Goal: Task Accomplishment & Management: Complete application form

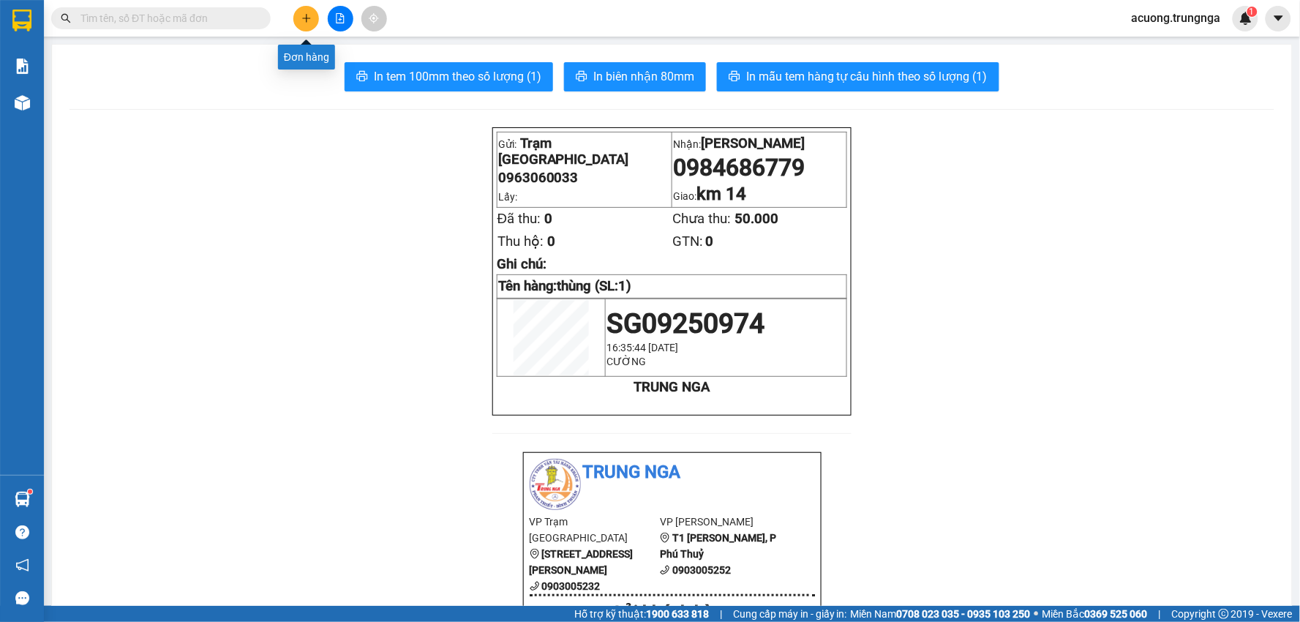
click at [308, 18] on icon "plus" at bounding box center [306, 18] width 8 height 1
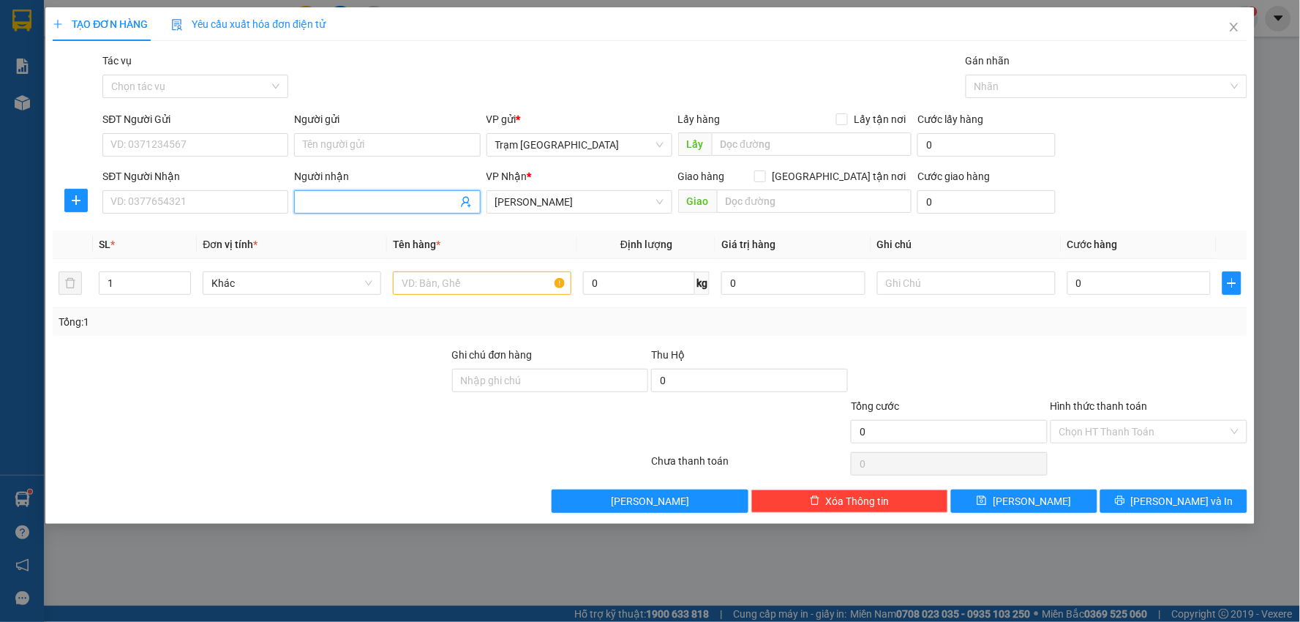
click at [403, 198] on input "Người nhận" at bounding box center [380, 202] width 154 height 16
type input "[PERSON_NAME]"
click at [456, 286] on input "text" at bounding box center [482, 282] width 179 height 23
type input "bì thư"
click at [609, 284] on input "0" at bounding box center [639, 282] width 112 height 23
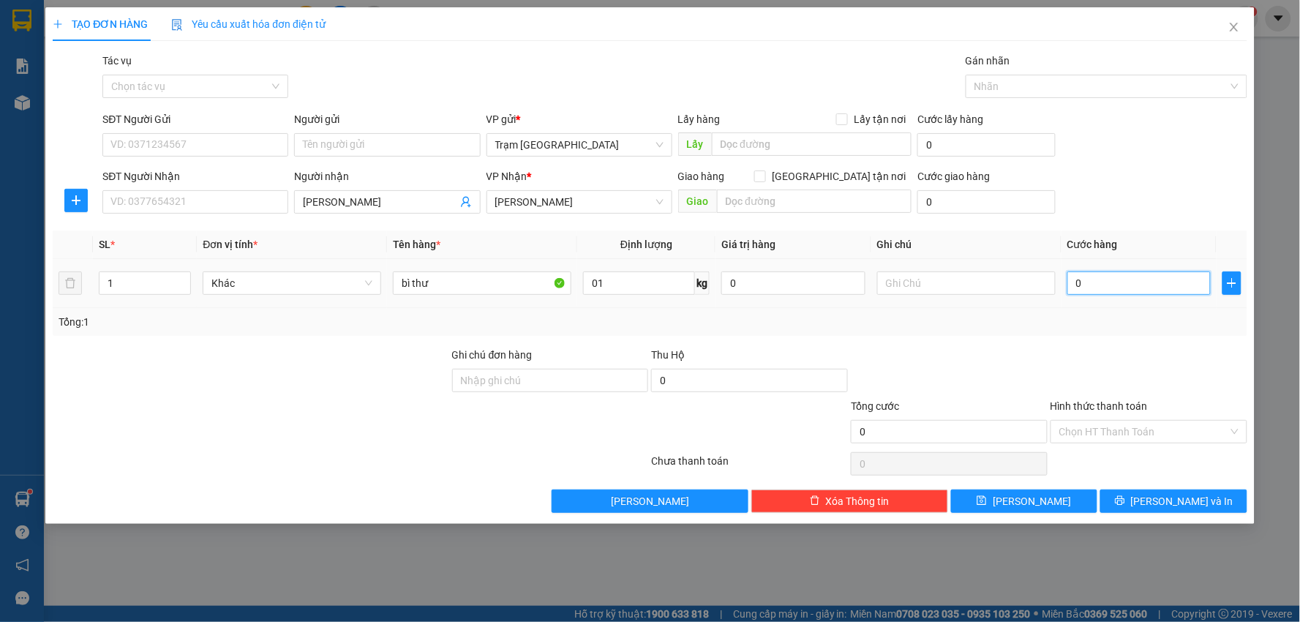
type input "1"
click at [1120, 280] on input "0" at bounding box center [1139, 282] width 144 height 23
type input "003"
type input "3"
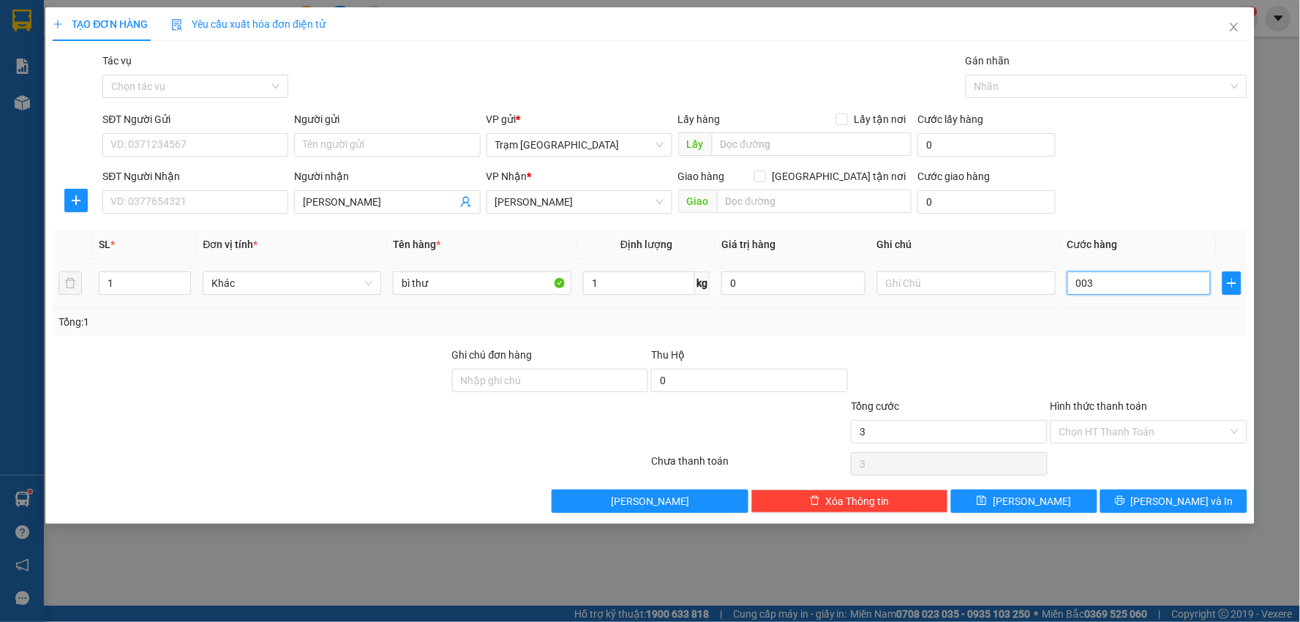
type input "0.030"
type input "30"
type input "30.000"
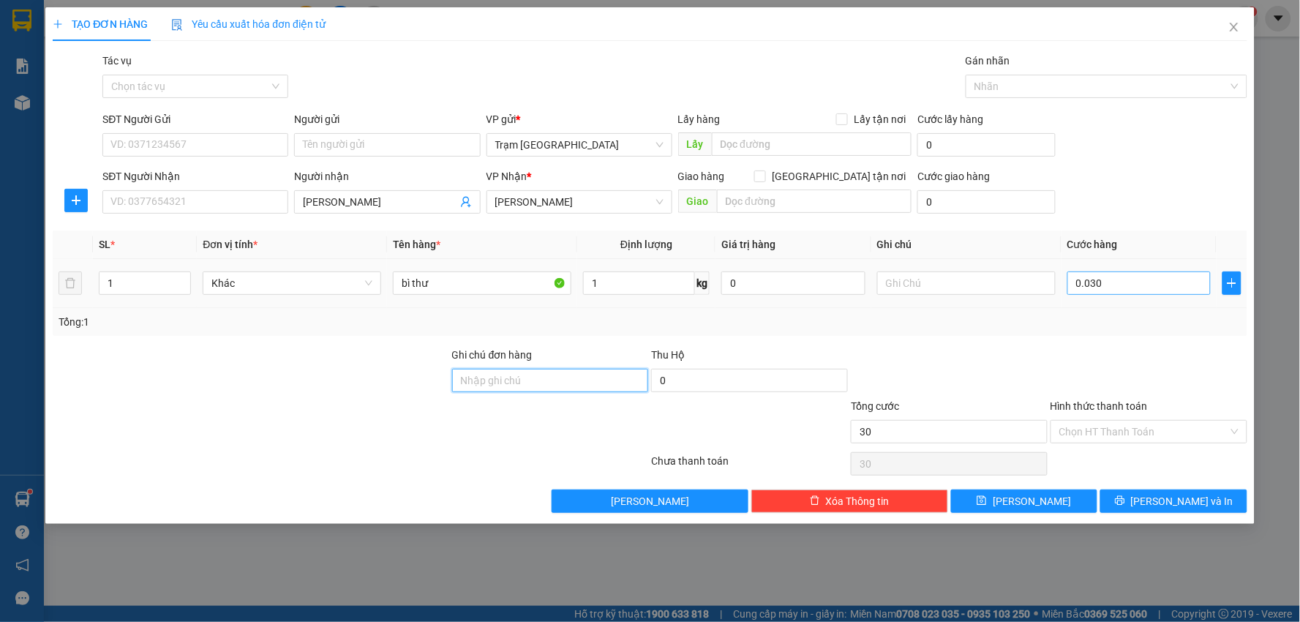
type input "30.000"
click at [1125, 500] on icon "printer" at bounding box center [1120, 500] width 10 height 10
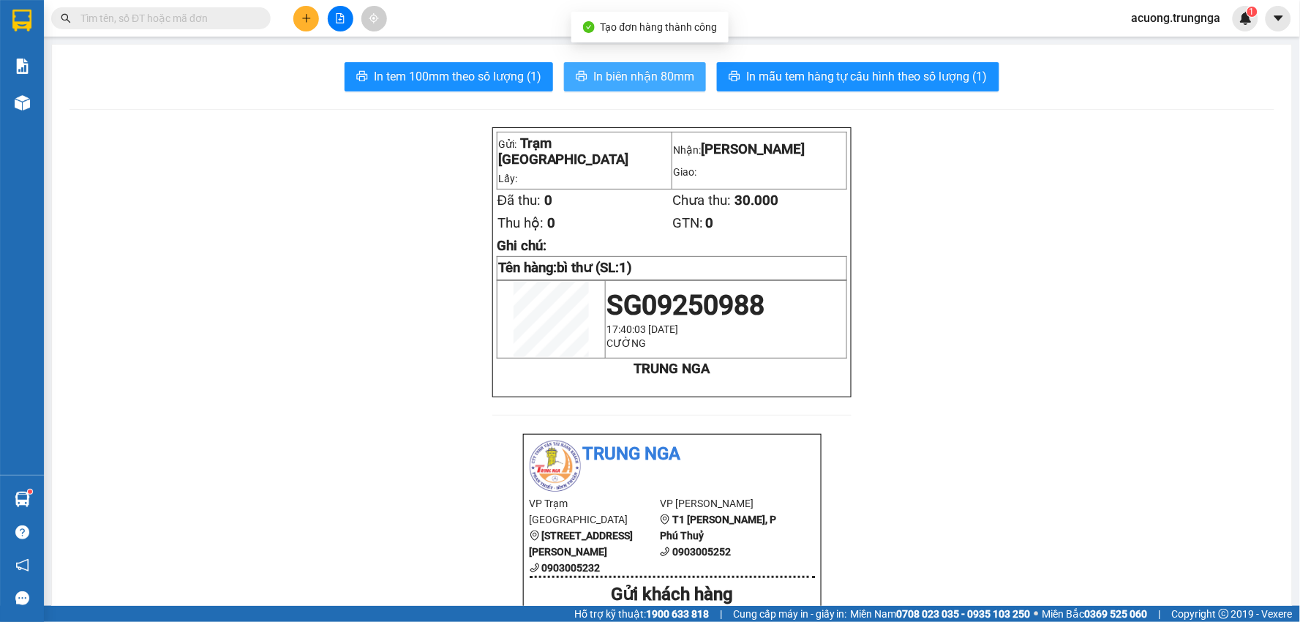
click at [634, 66] on button "In biên nhận 80mm" at bounding box center [635, 76] width 142 height 29
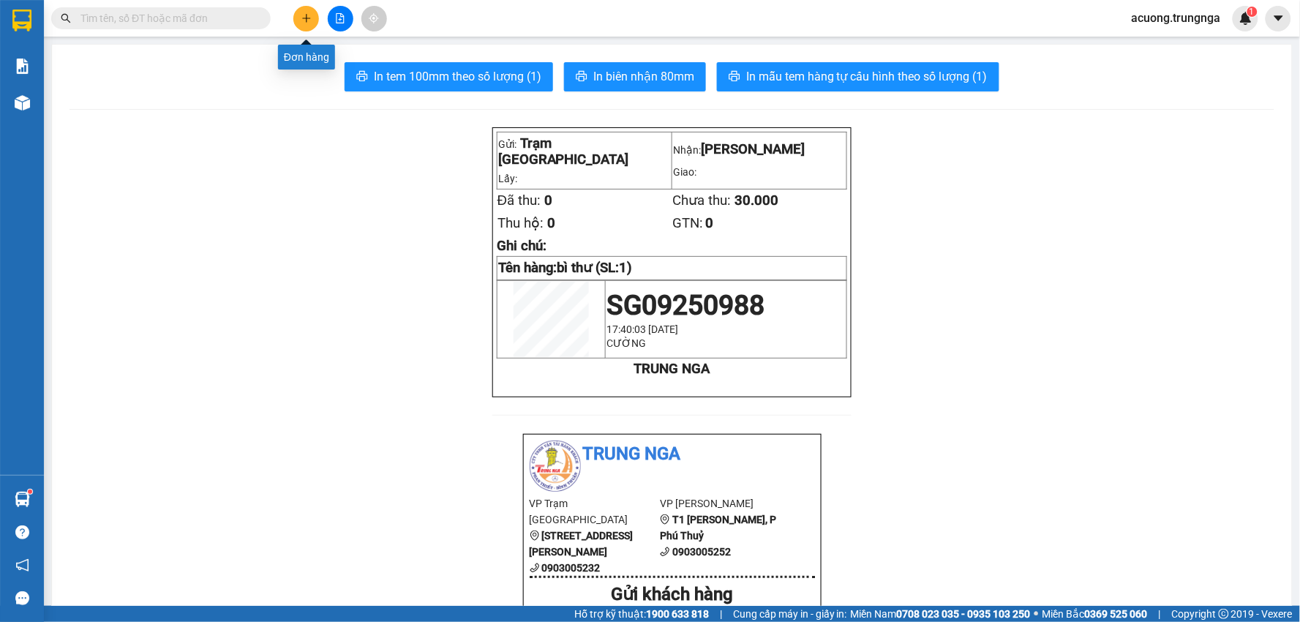
click at [307, 19] on icon "plus" at bounding box center [306, 18] width 10 height 10
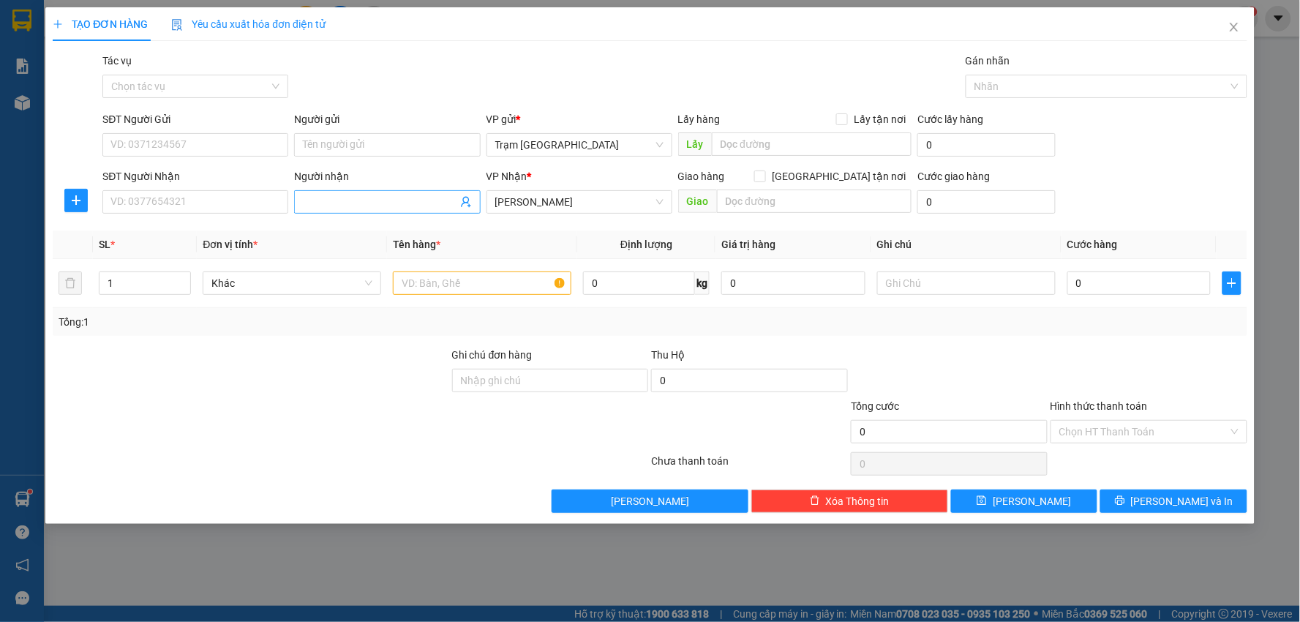
click at [361, 203] on input "Người nhận" at bounding box center [380, 202] width 154 height 16
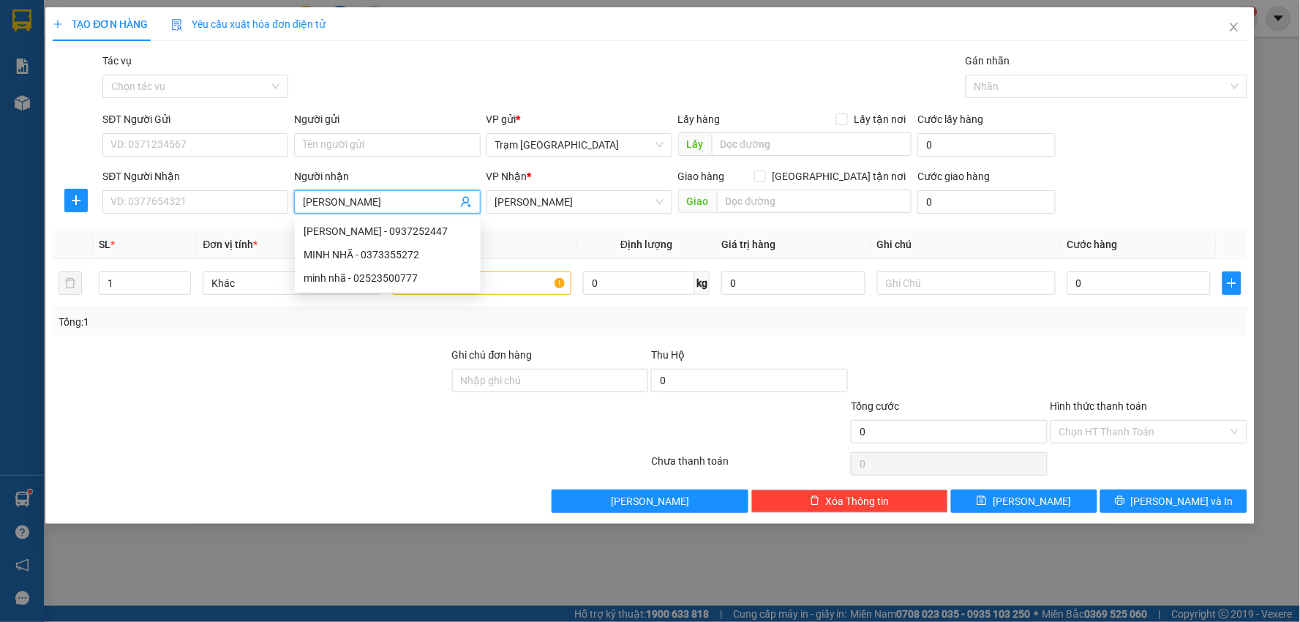
type input "[PERSON_NAME]"
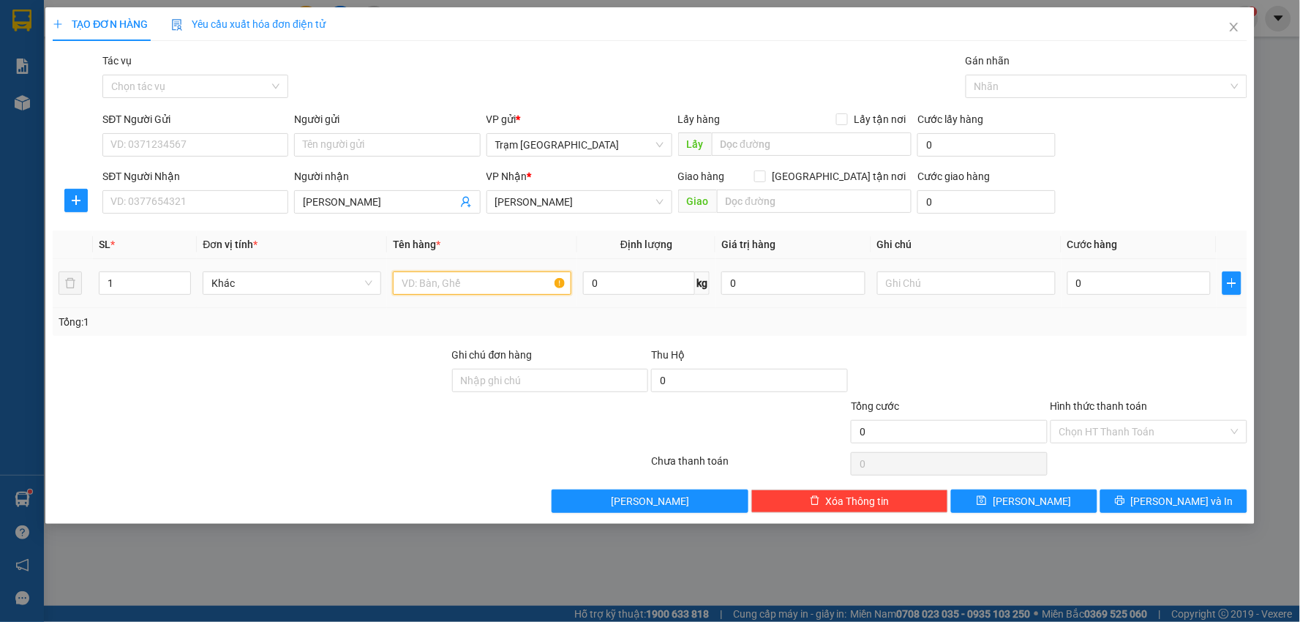
click at [493, 286] on input "text" at bounding box center [482, 282] width 179 height 23
type input "hộp (vuông)"
type input "003"
type input "3"
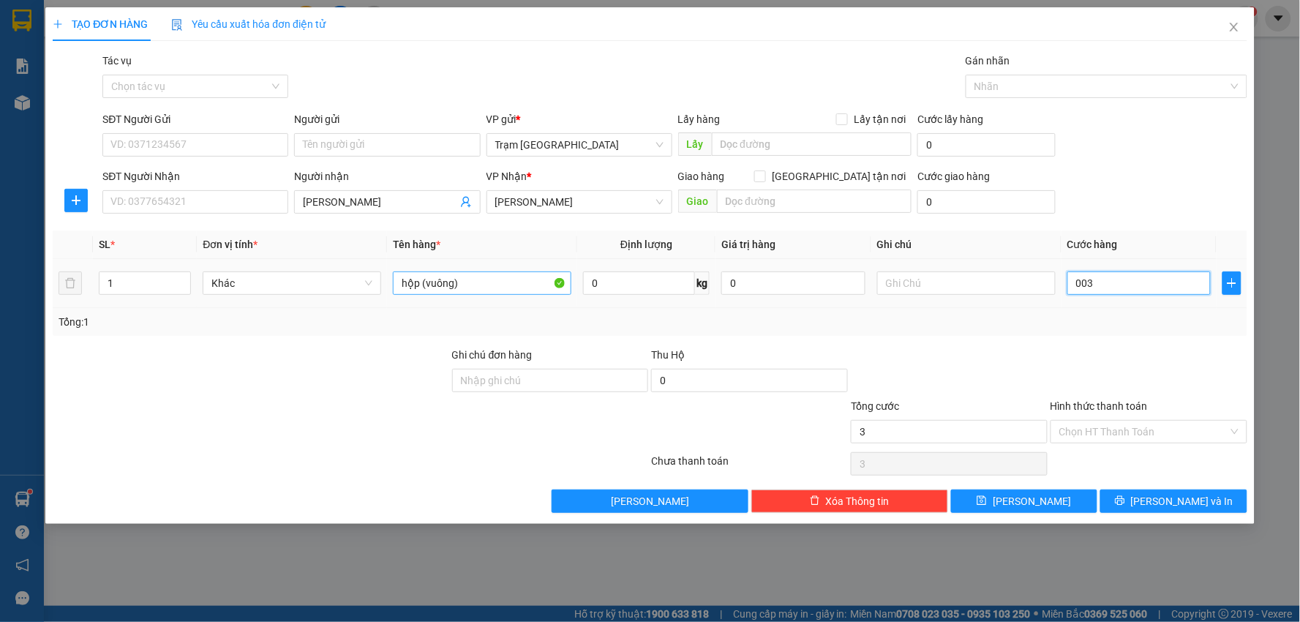
type input "0.030"
type input "30"
type input "30.000"
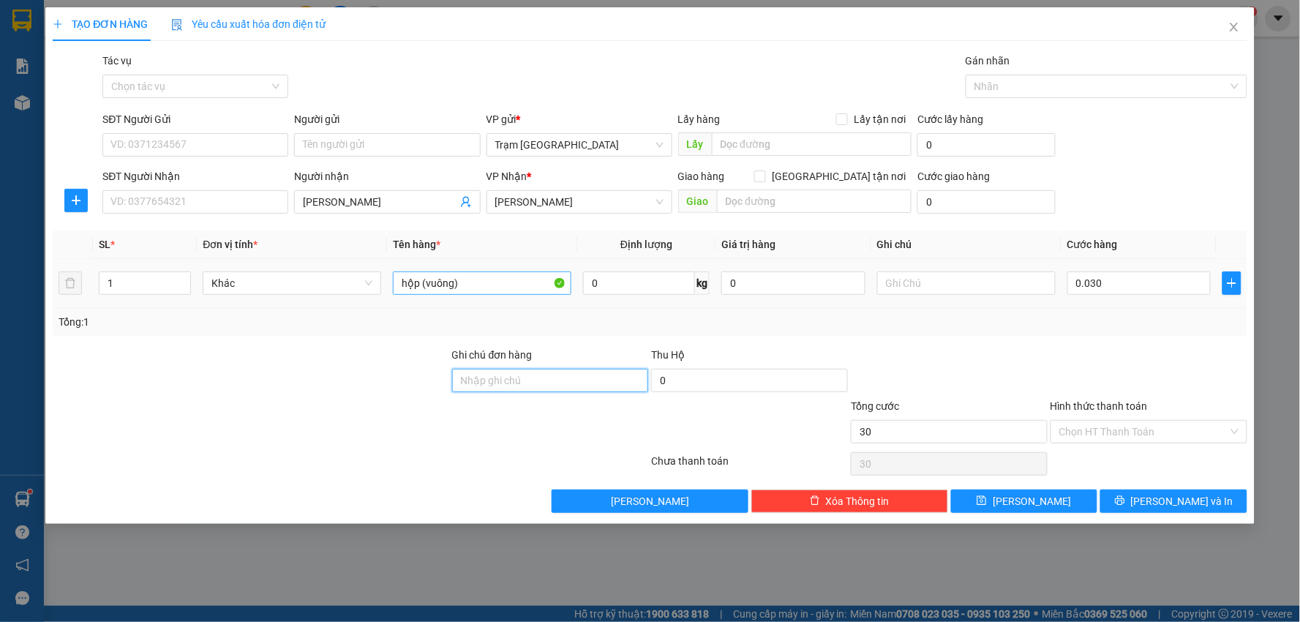
type input "30.000"
click at [1167, 499] on span "[PERSON_NAME] và In" at bounding box center [1182, 501] width 102 height 16
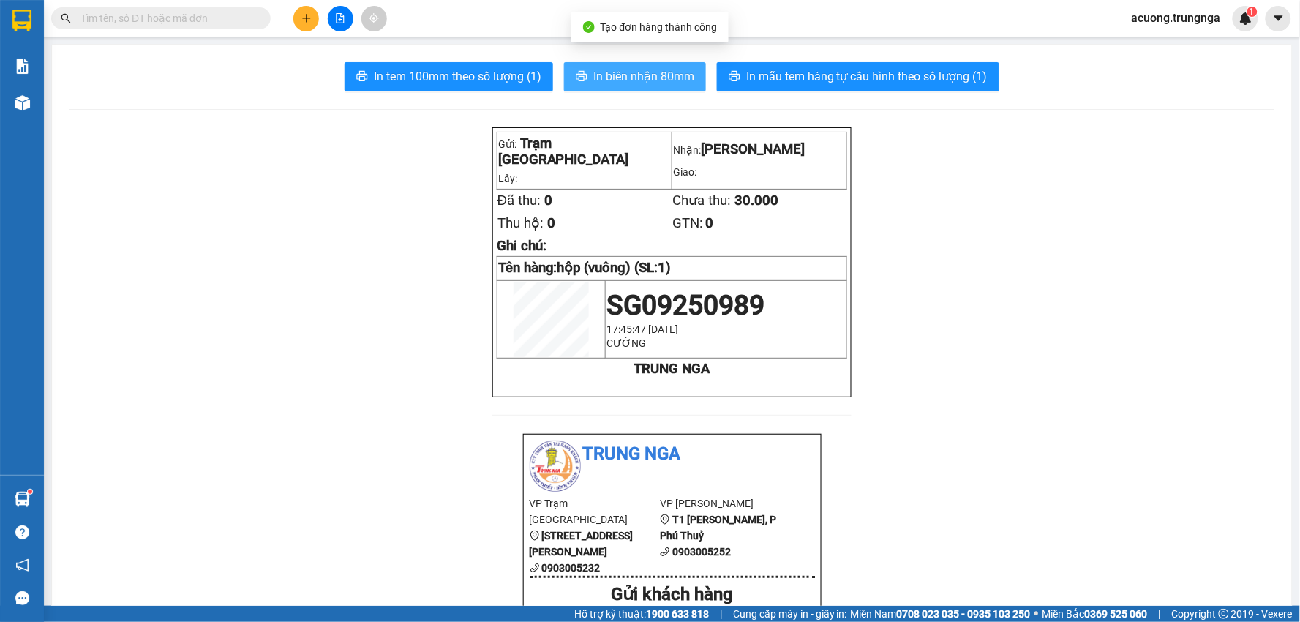
click at [620, 78] on span "In biên nhận 80mm" at bounding box center [643, 76] width 101 height 18
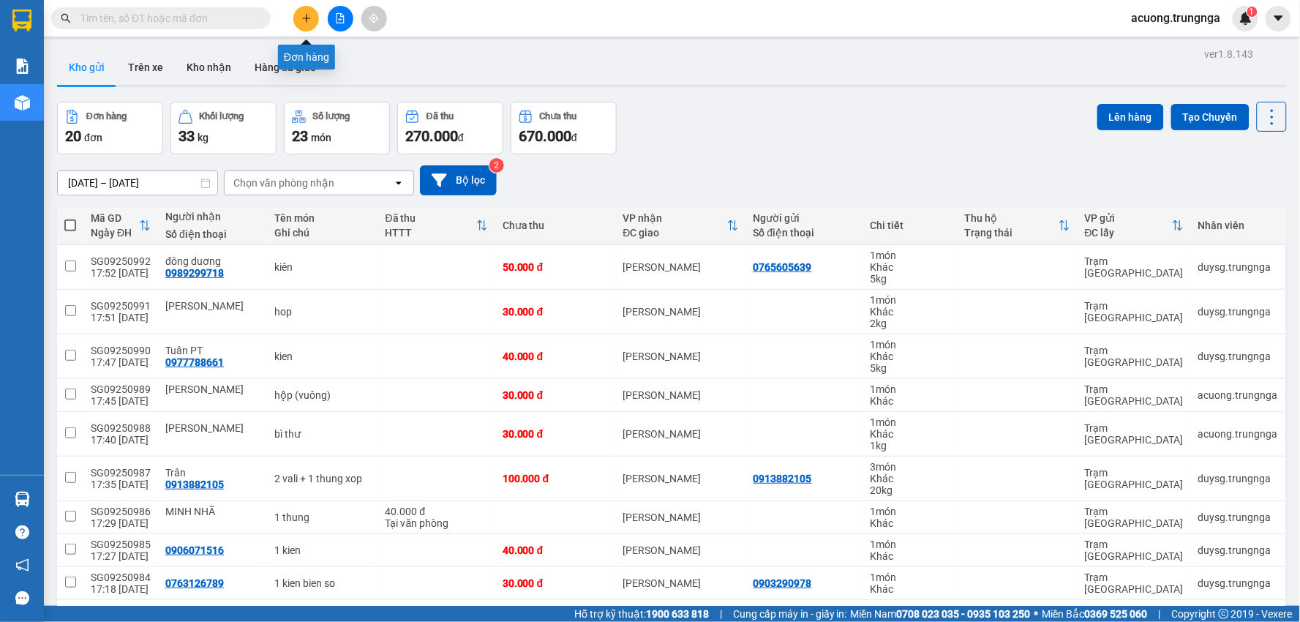
click at [312, 19] on button at bounding box center [306, 19] width 26 height 26
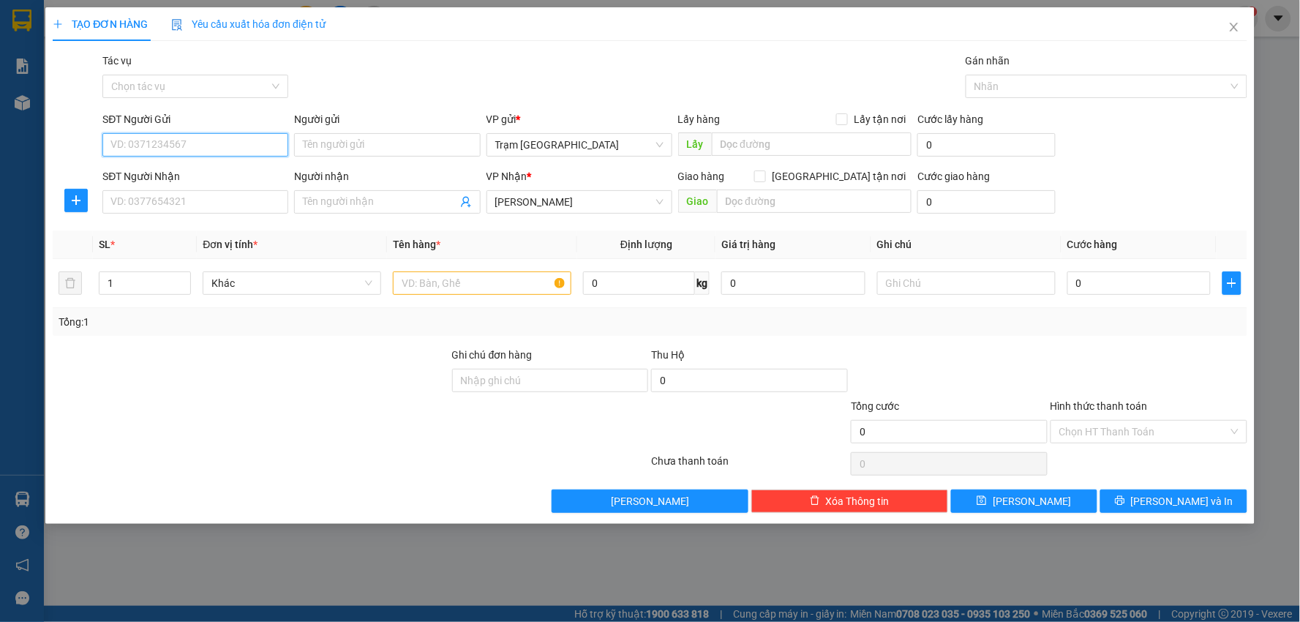
click at [211, 147] on input "SĐT Người Gửi" at bounding box center [195, 144] width 186 height 23
type input "0708343679"
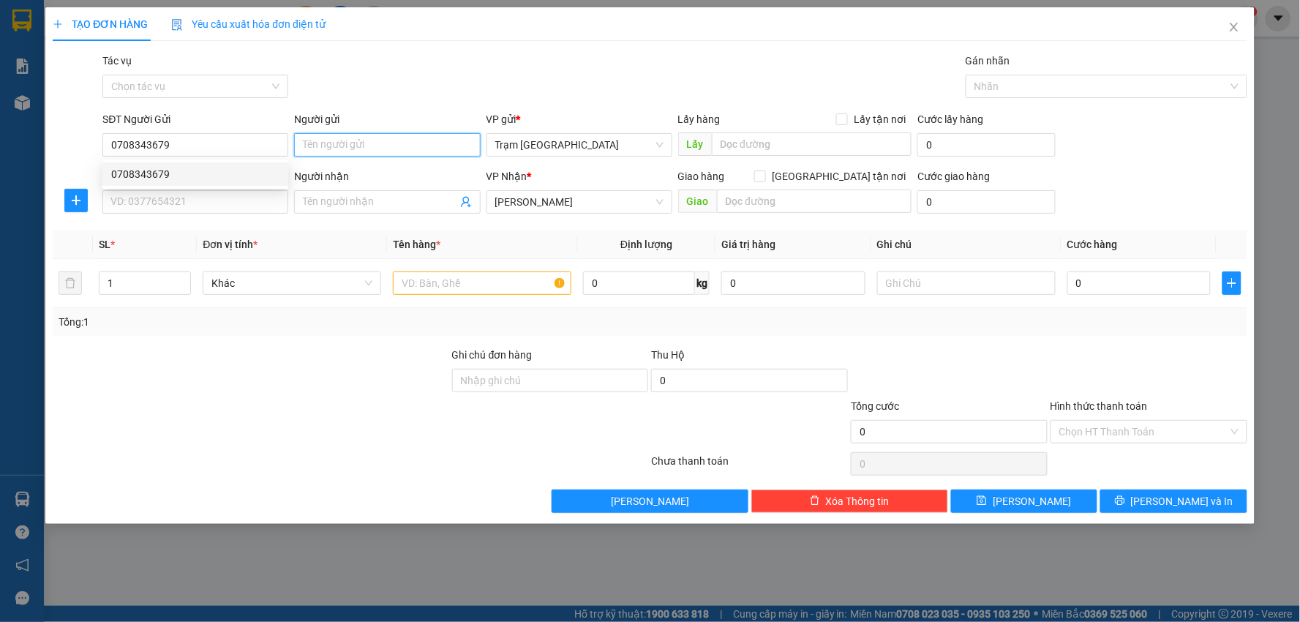
click at [342, 146] on input "Người gửi" at bounding box center [387, 144] width 186 height 23
click at [225, 203] on input "SĐT Người Nhận" at bounding box center [195, 201] width 186 height 23
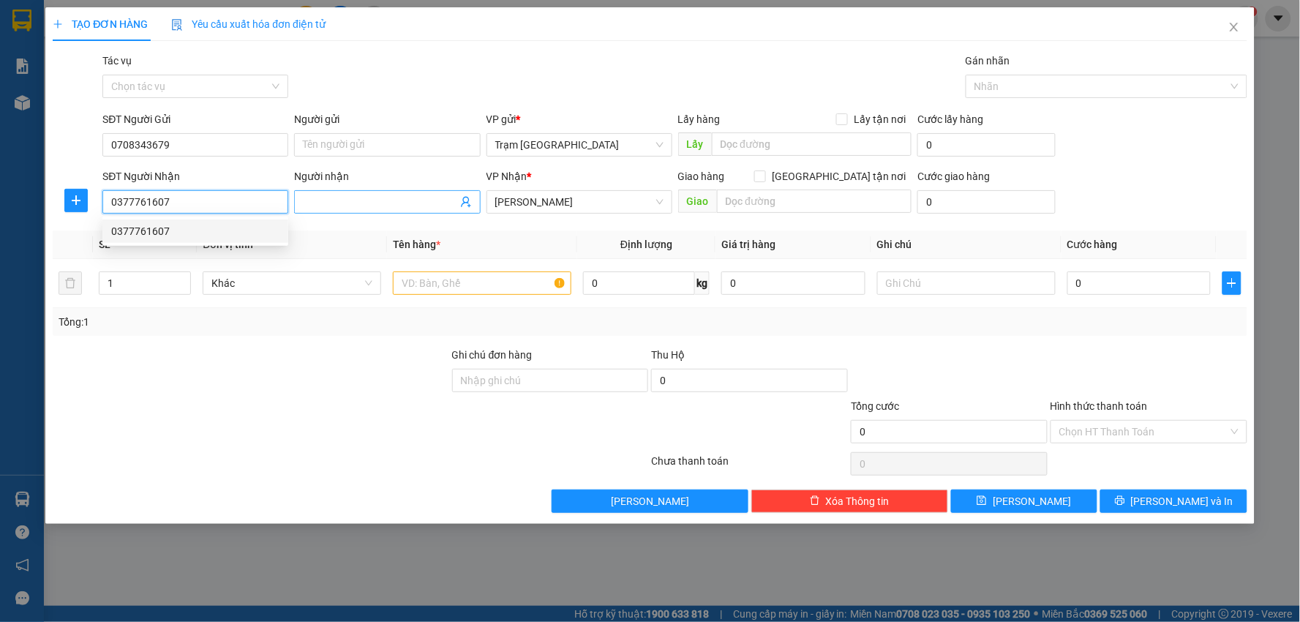
type input "0377761607"
click at [331, 206] on input "Người nhận" at bounding box center [380, 202] width 154 height 16
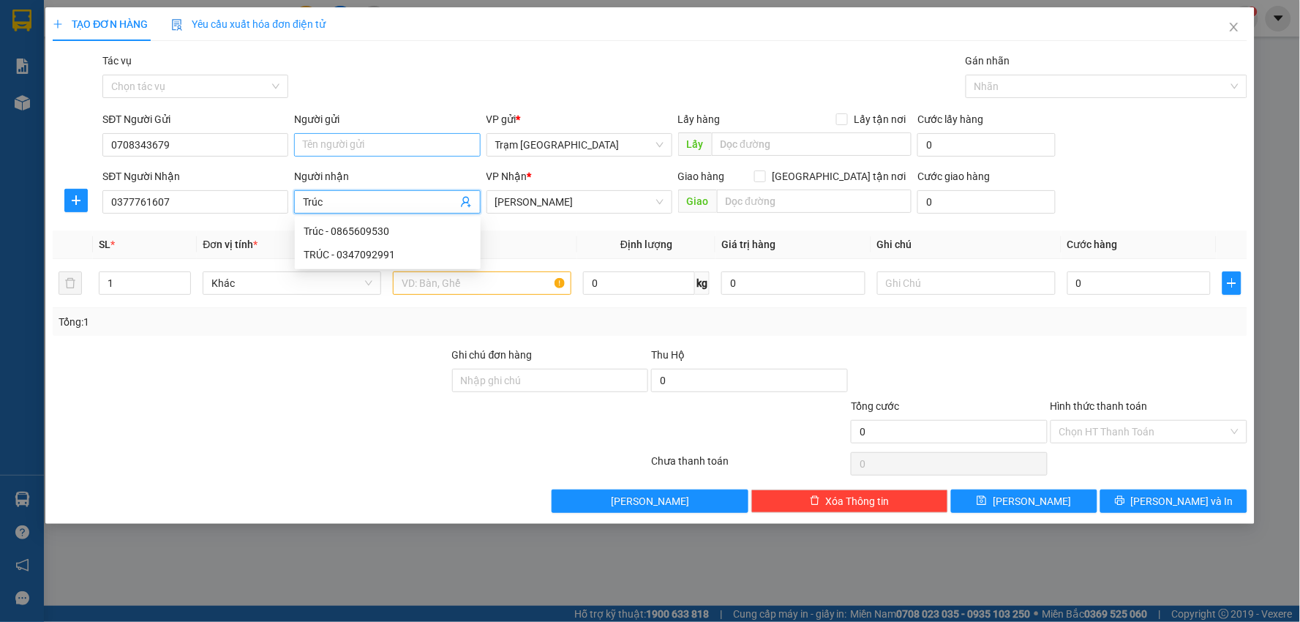
type input "Trúc"
click at [362, 138] on input "Người gửi" at bounding box center [387, 144] width 186 height 23
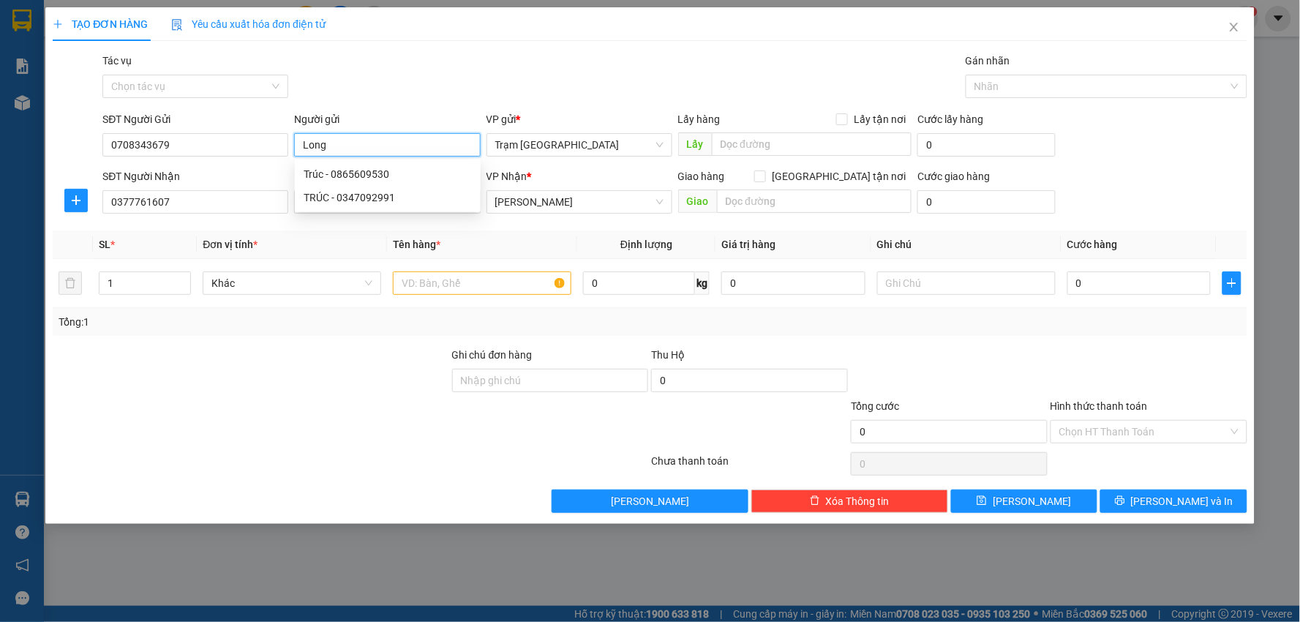
type input "Long"
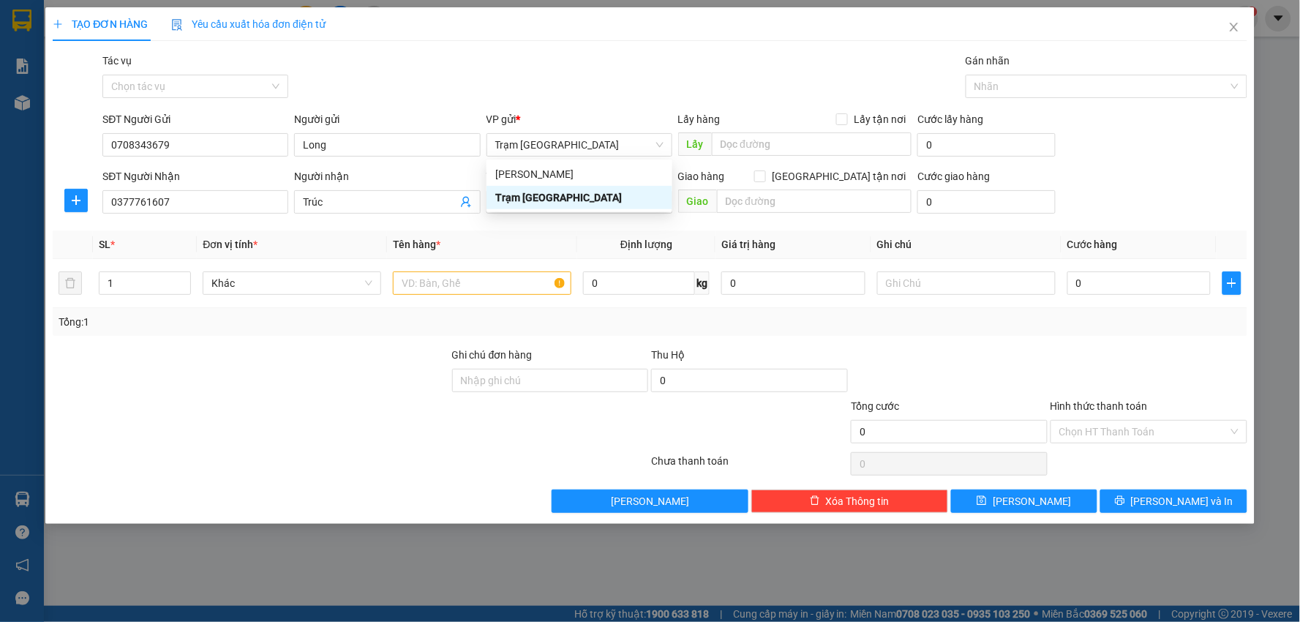
click at [506, 252] on th "Tên hàng *" at bounding box center [482, 244] width 190 height 29
click at [469, 291] on input "text" at bounding box center [482, 282] width 179 height 23
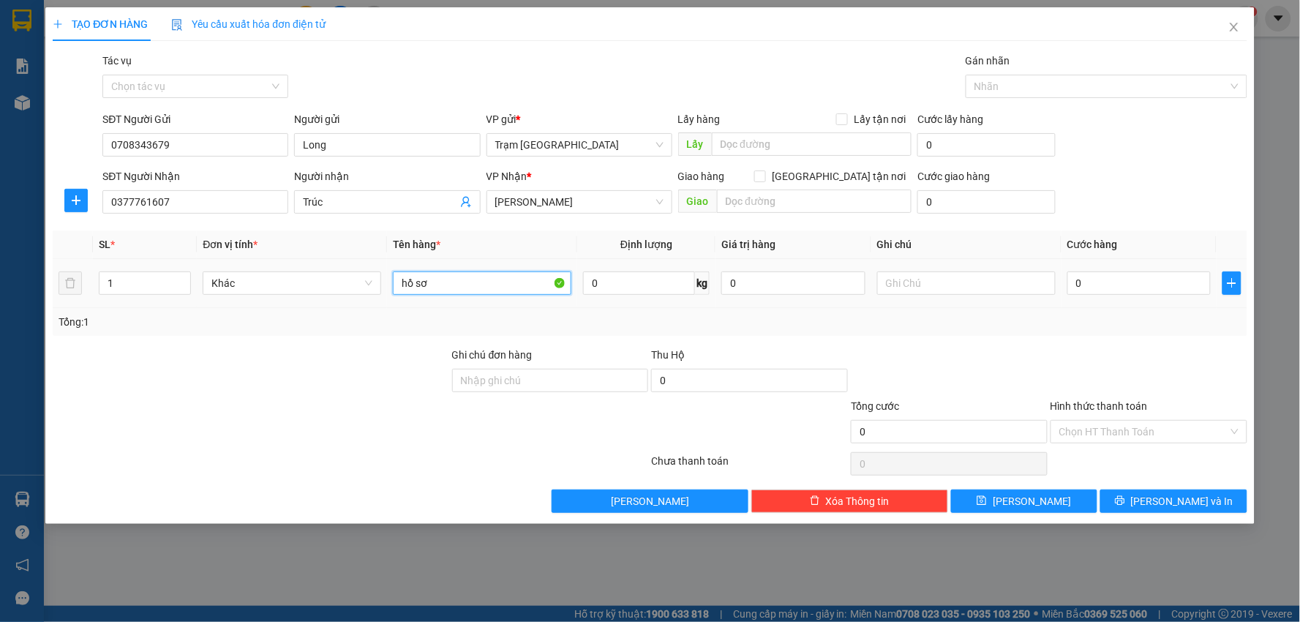
type input "hồ sơ"
type input "1"
click at [796, 199] on input "text" at bounding box center [814, 200] width 195 height 23
type input "KM 30"
click at [1105, 283] on input "0" at bounding box center [1139, 282] width 144 height 23
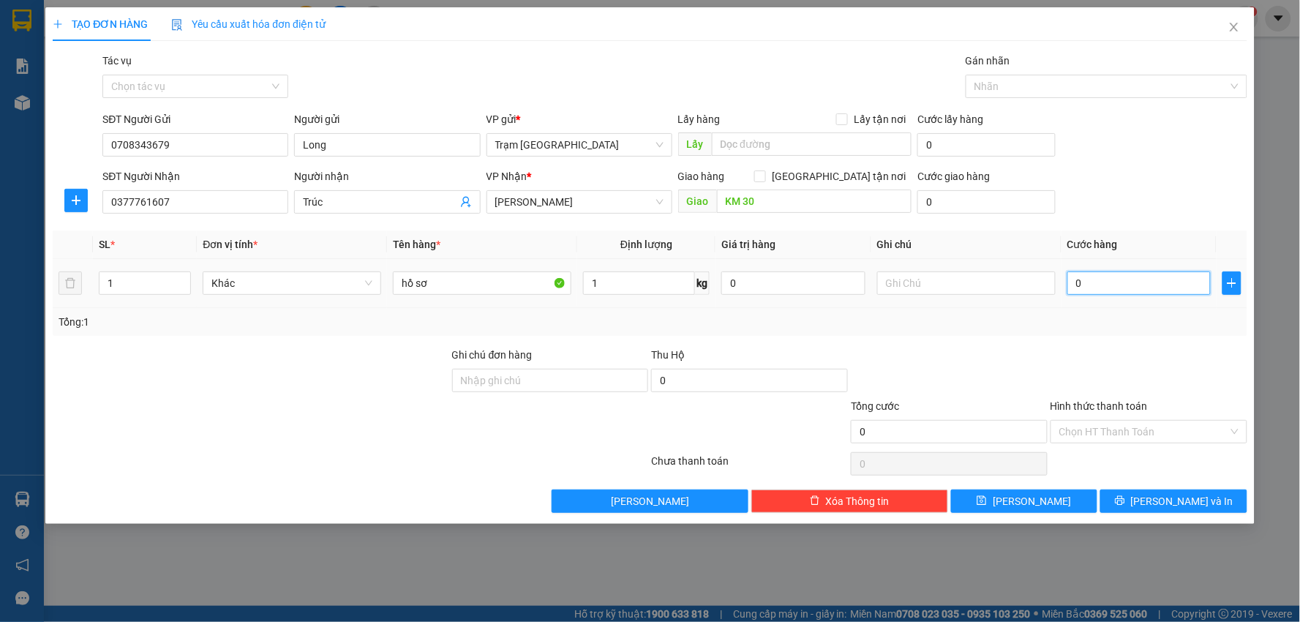
type input "004"
type input "4"
type input "0.040"
type input "40"
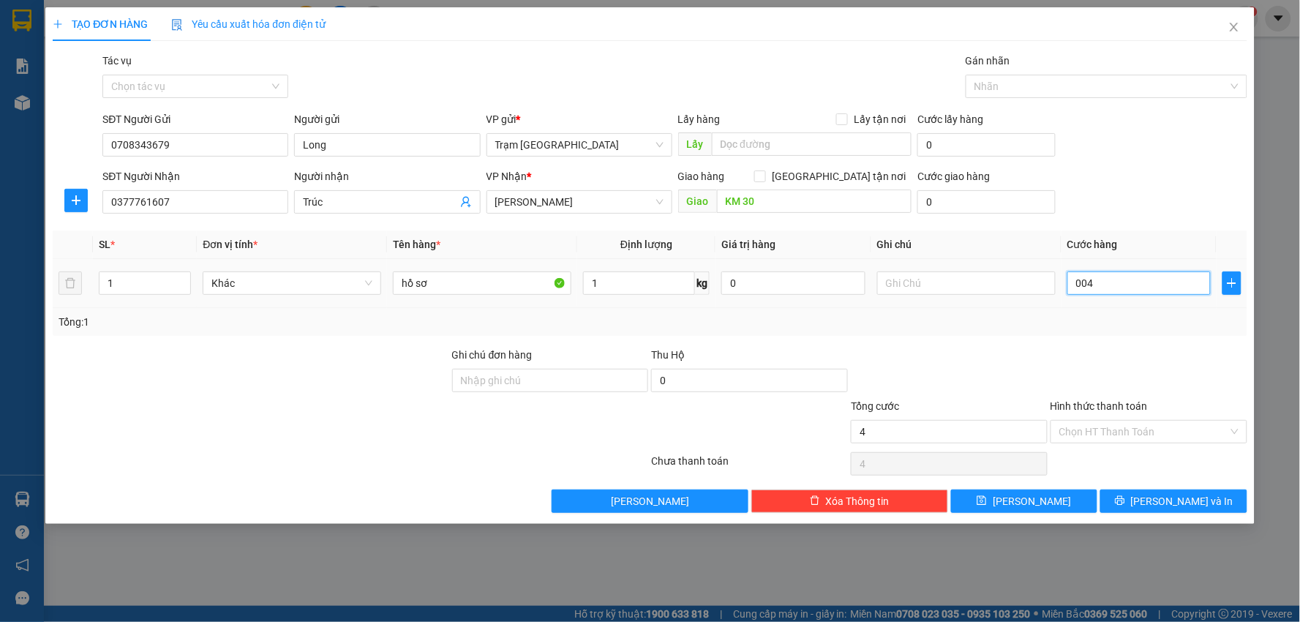
type input "40"
type input "40.000"
click at [1103, 429] on input "Hình thức thanh toán" at bounding box center [1143, 432] width 169 height 22
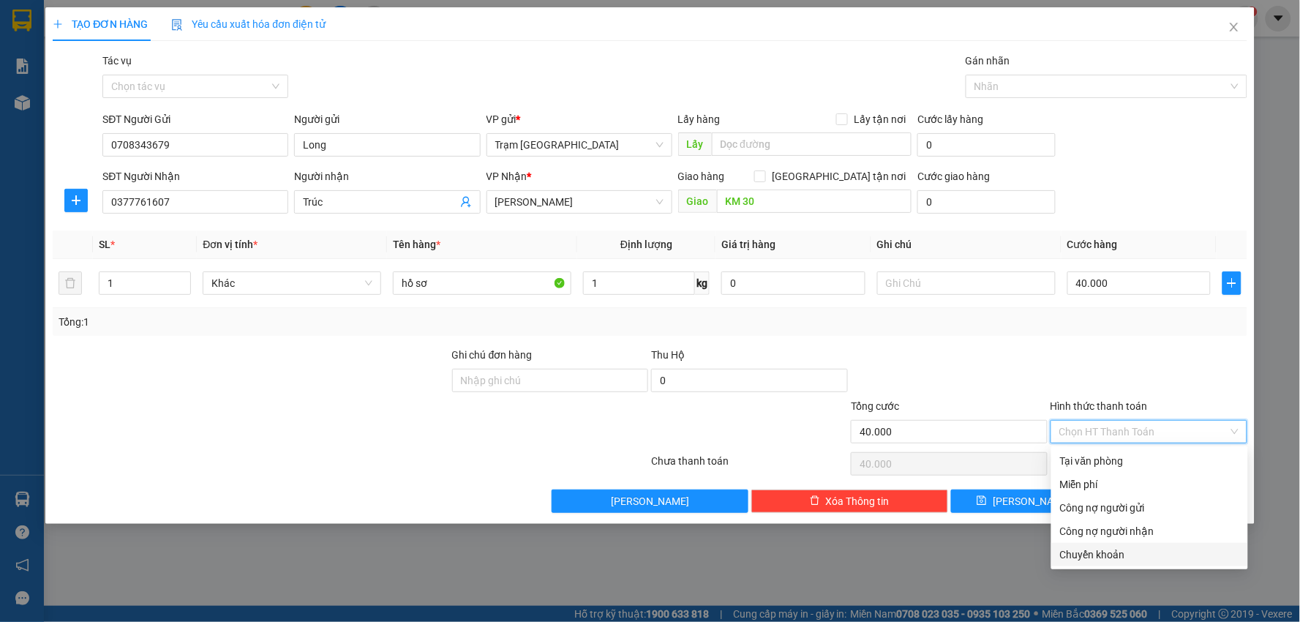
click at [1108, 553] on div "Chuyển khoản" at bounding box center [1149, 554] width 179 height 16
type input "0"
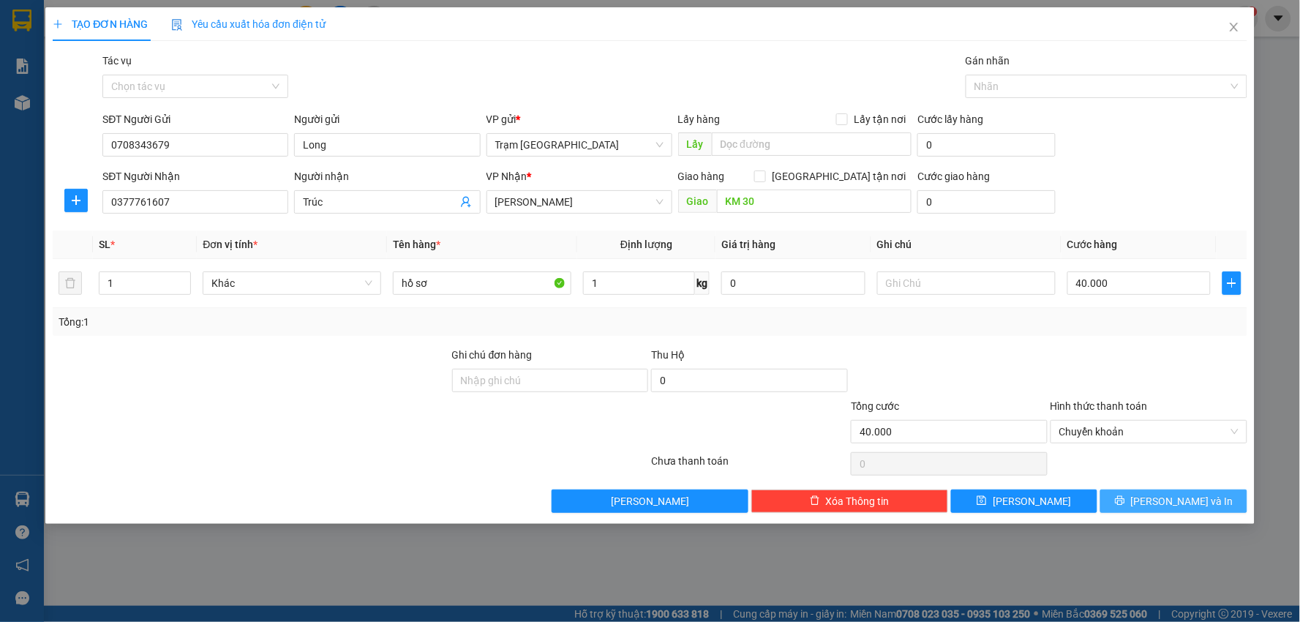
click at [1160, 501] on button "[PERSON_NAME] và In" at bounding box center [1173, 500] width 147 height 23
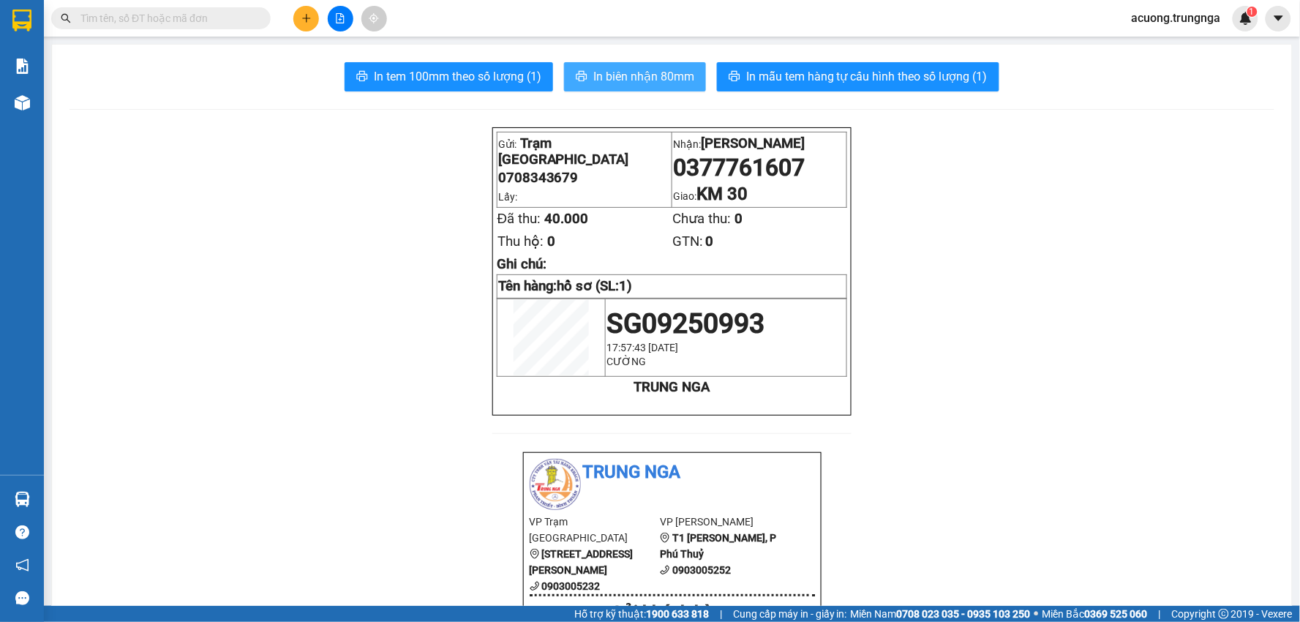
click at [609, 75] on span "In biên nhận 80mm" at bounding box center [643, 76] width 101 height 18
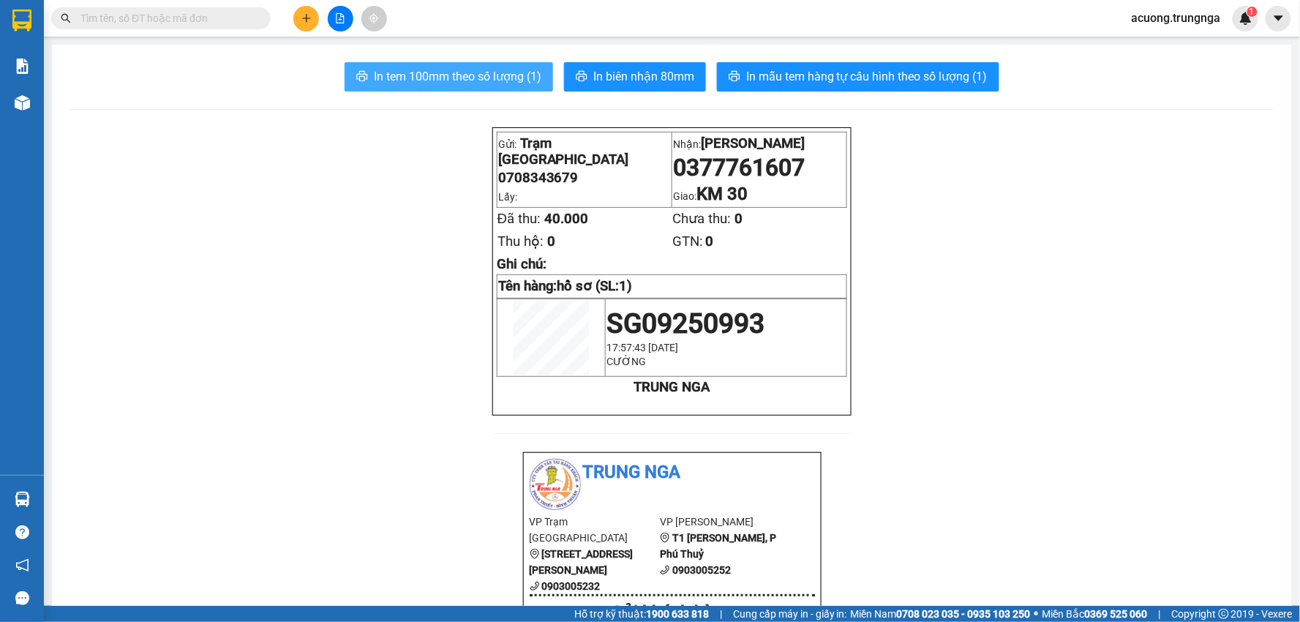
click at [441, 73] on span "In tem 100mm theo số lượng (1)" at bounding box center [458, 76] width 168 height 18
